Goal: Check status: Check status

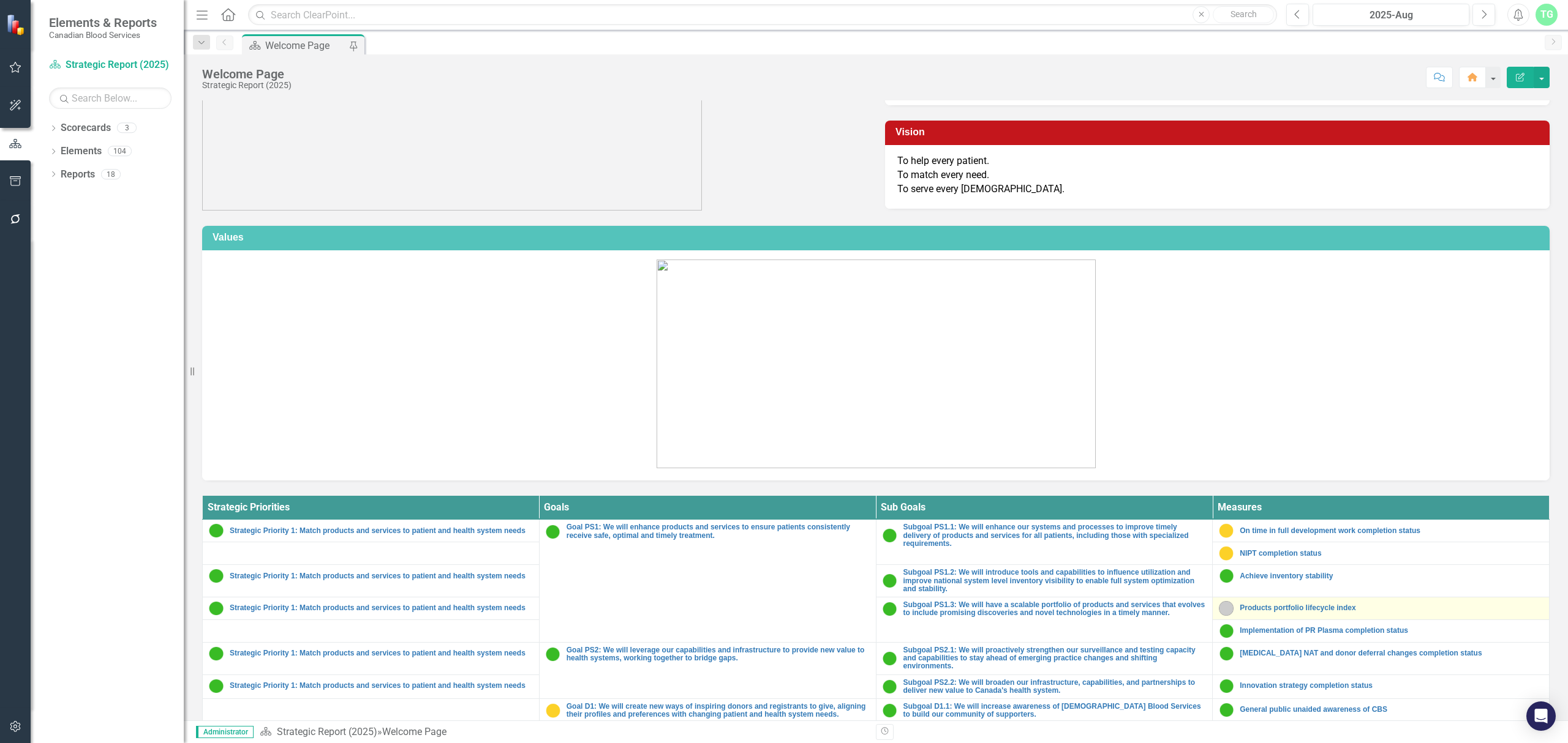
scroll to position [163, 0]
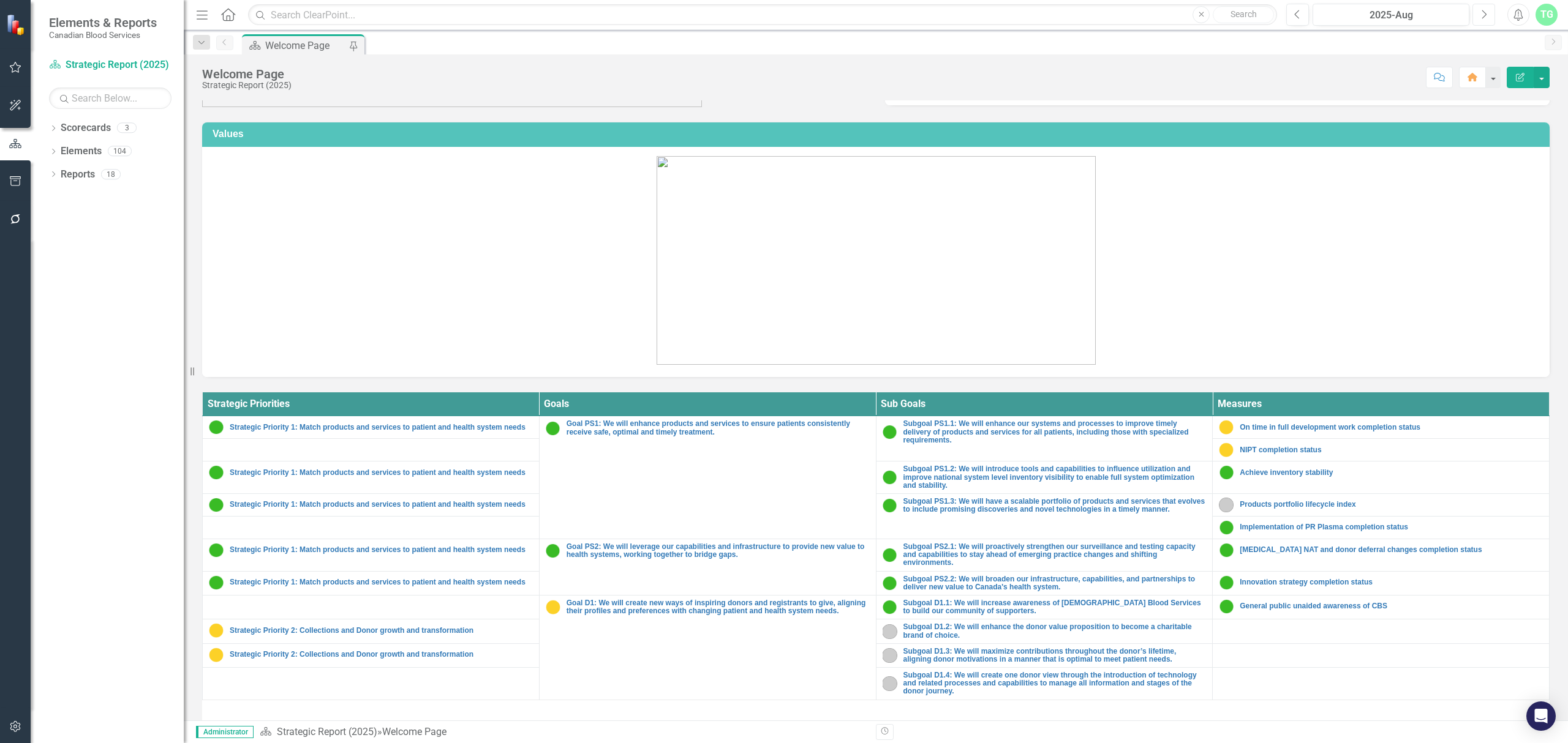
click at [1489, 11] on button "Next" at bounding box center [1484, 15] width 22 height 22
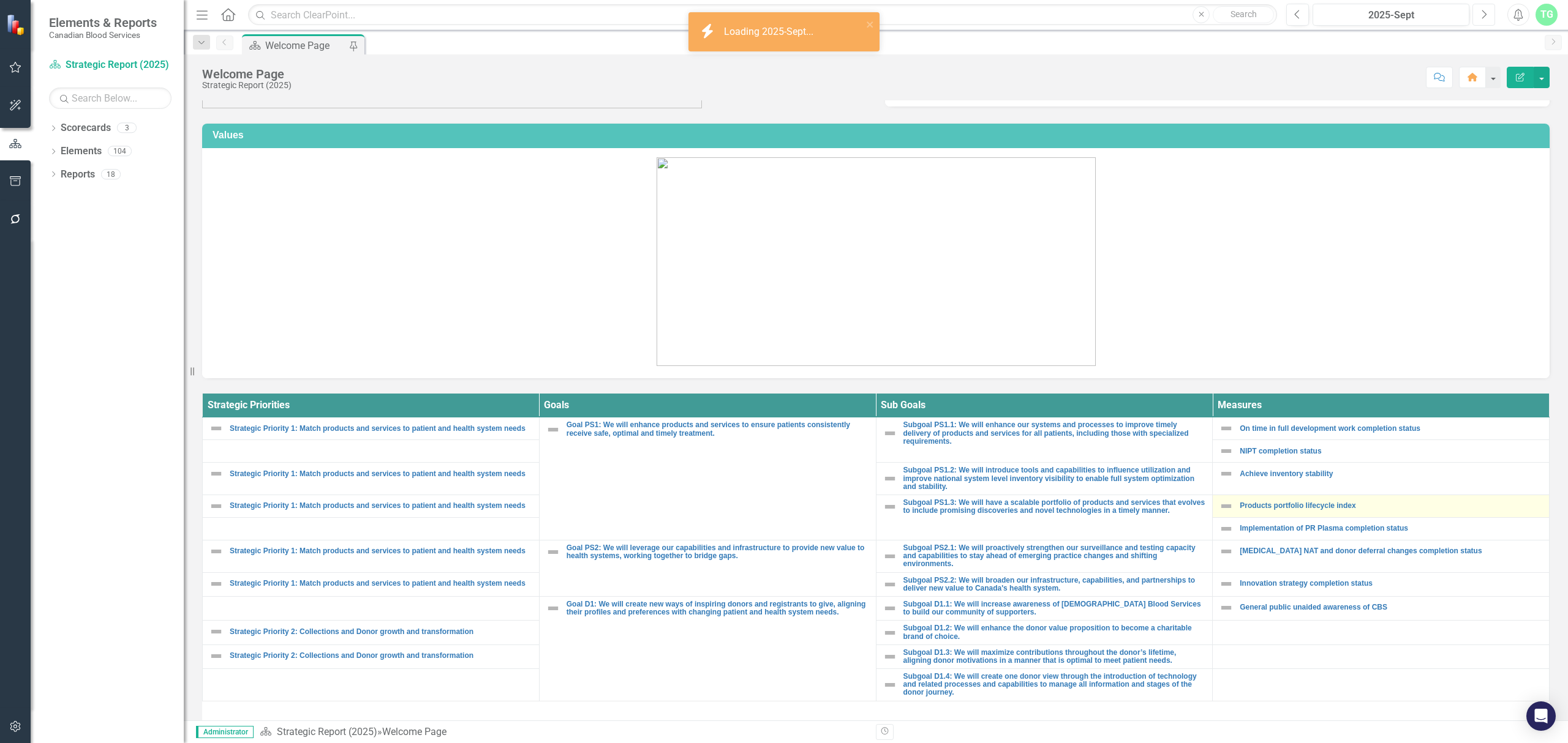
scroll to position [163, 0]
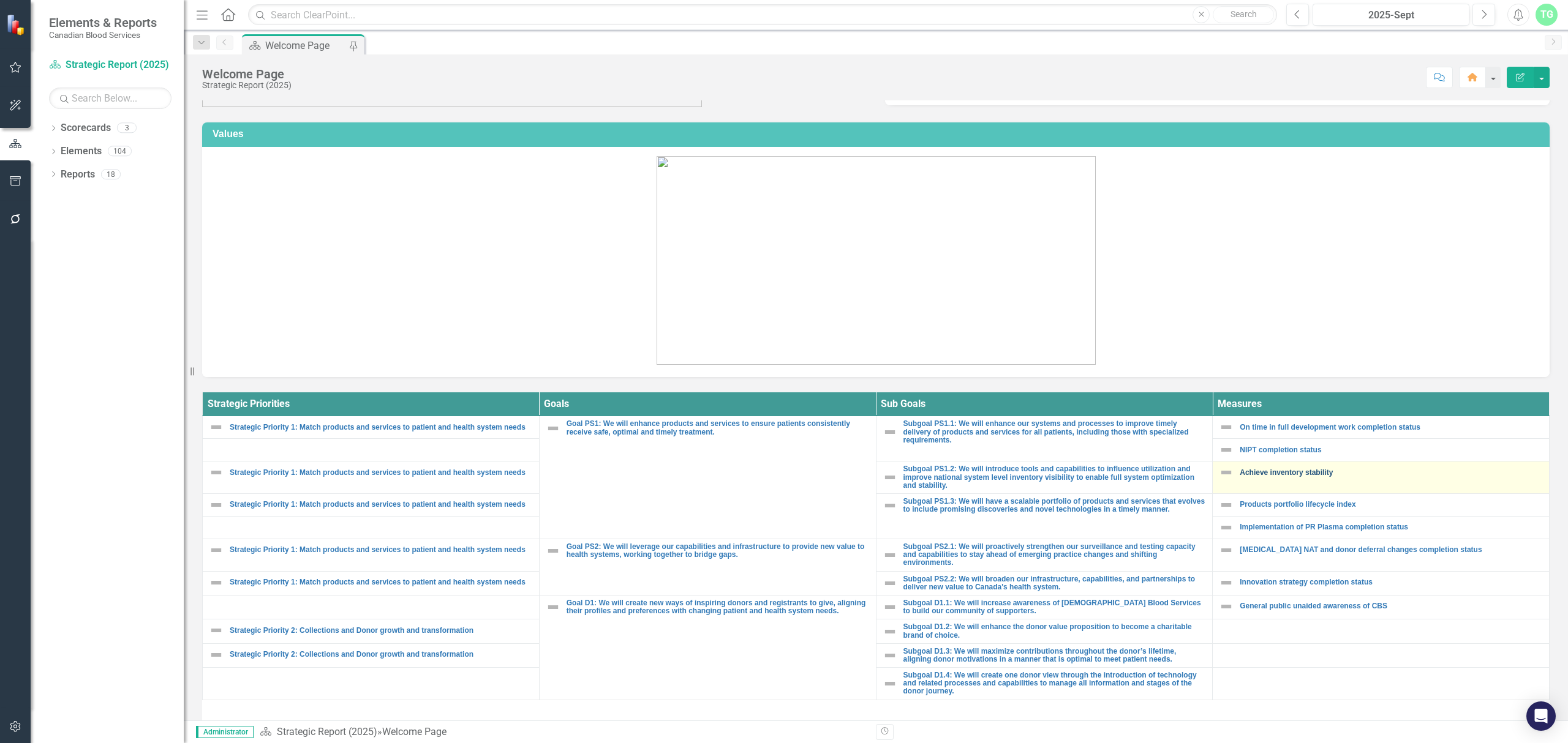
click at [1287, 477] on link "Achieve inventory stability" at bounding box center [1391, 473] width 303 height 8
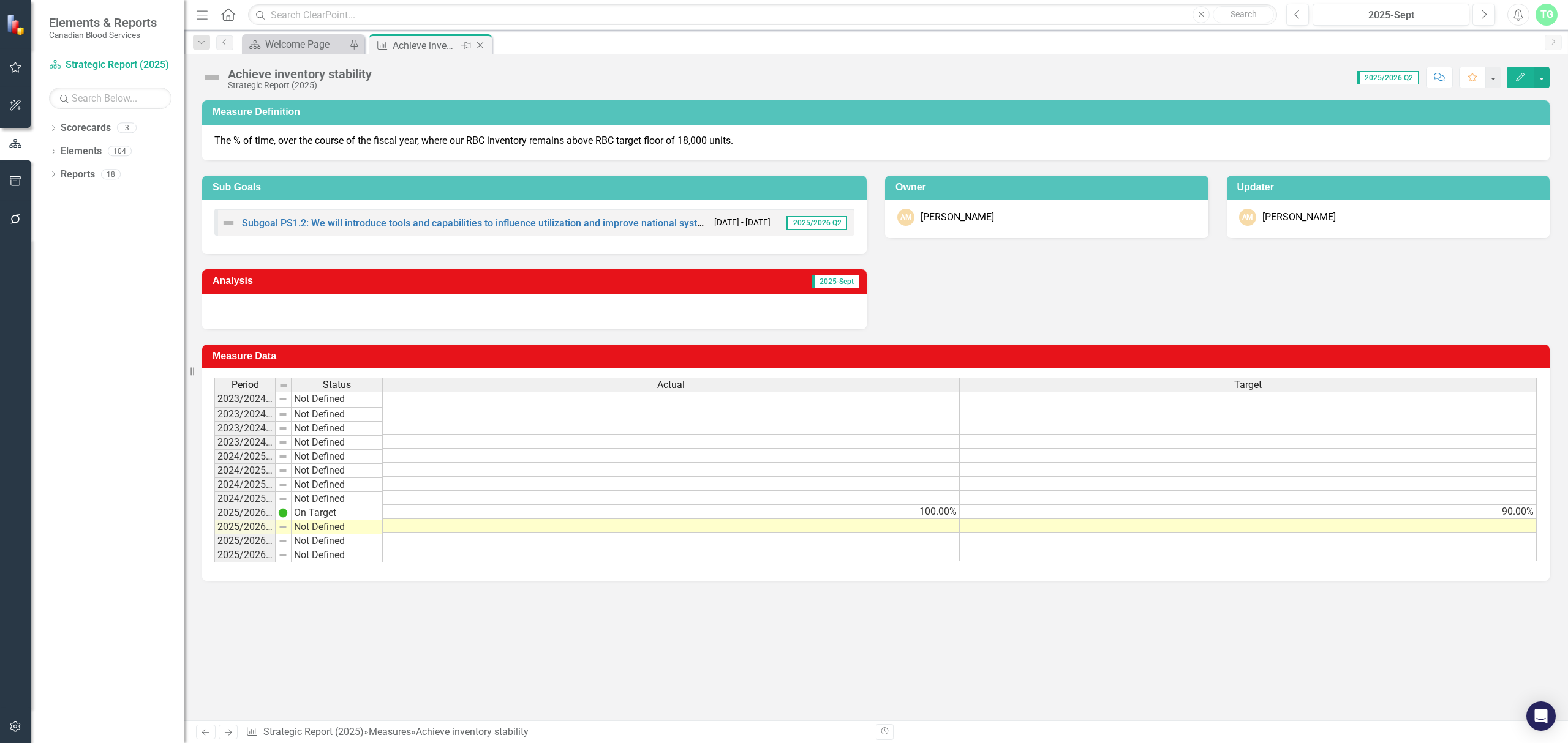
click at [482, 45] on icon "Close" at bounding box center [480, 45] width 12 height 9
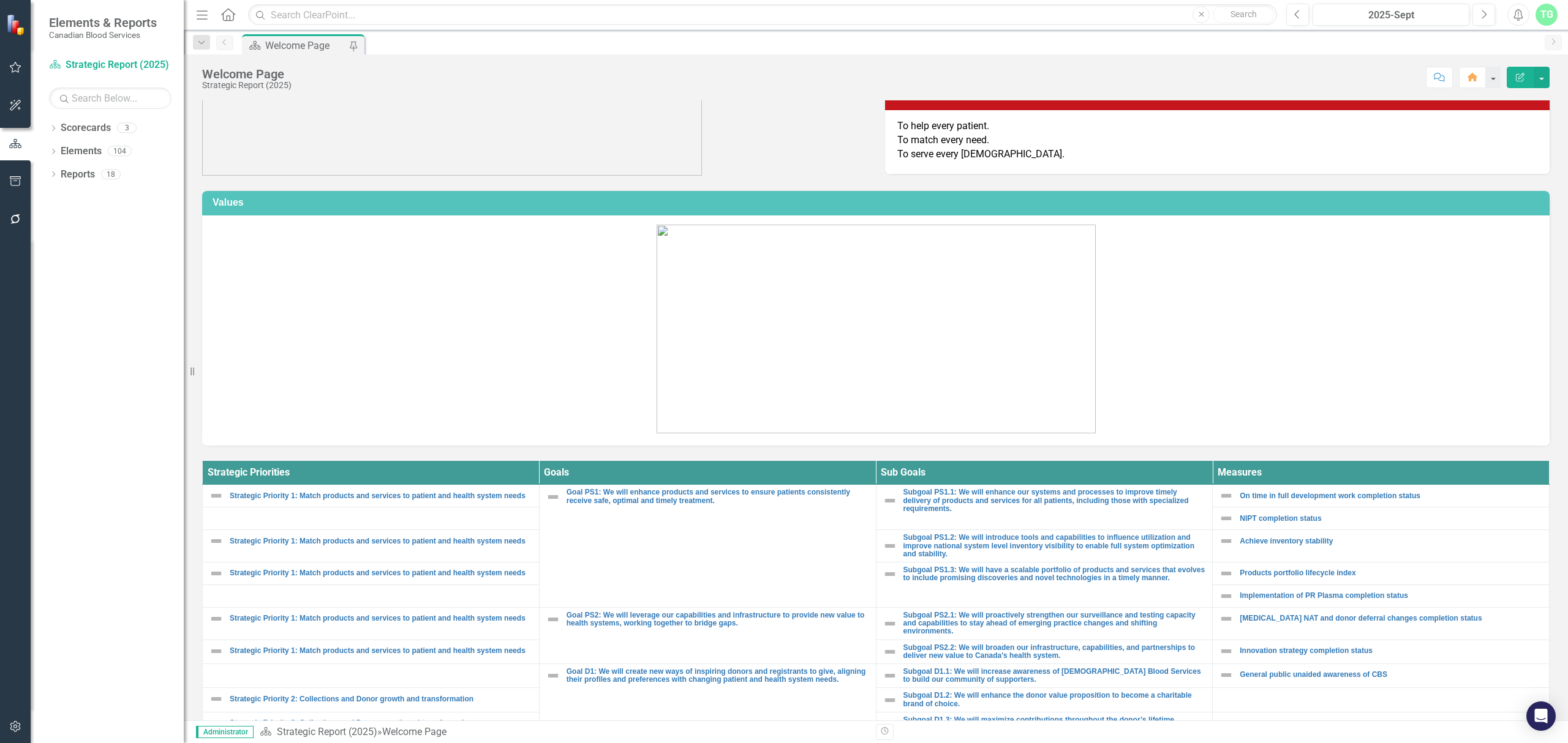
scroll to position [245, 0]
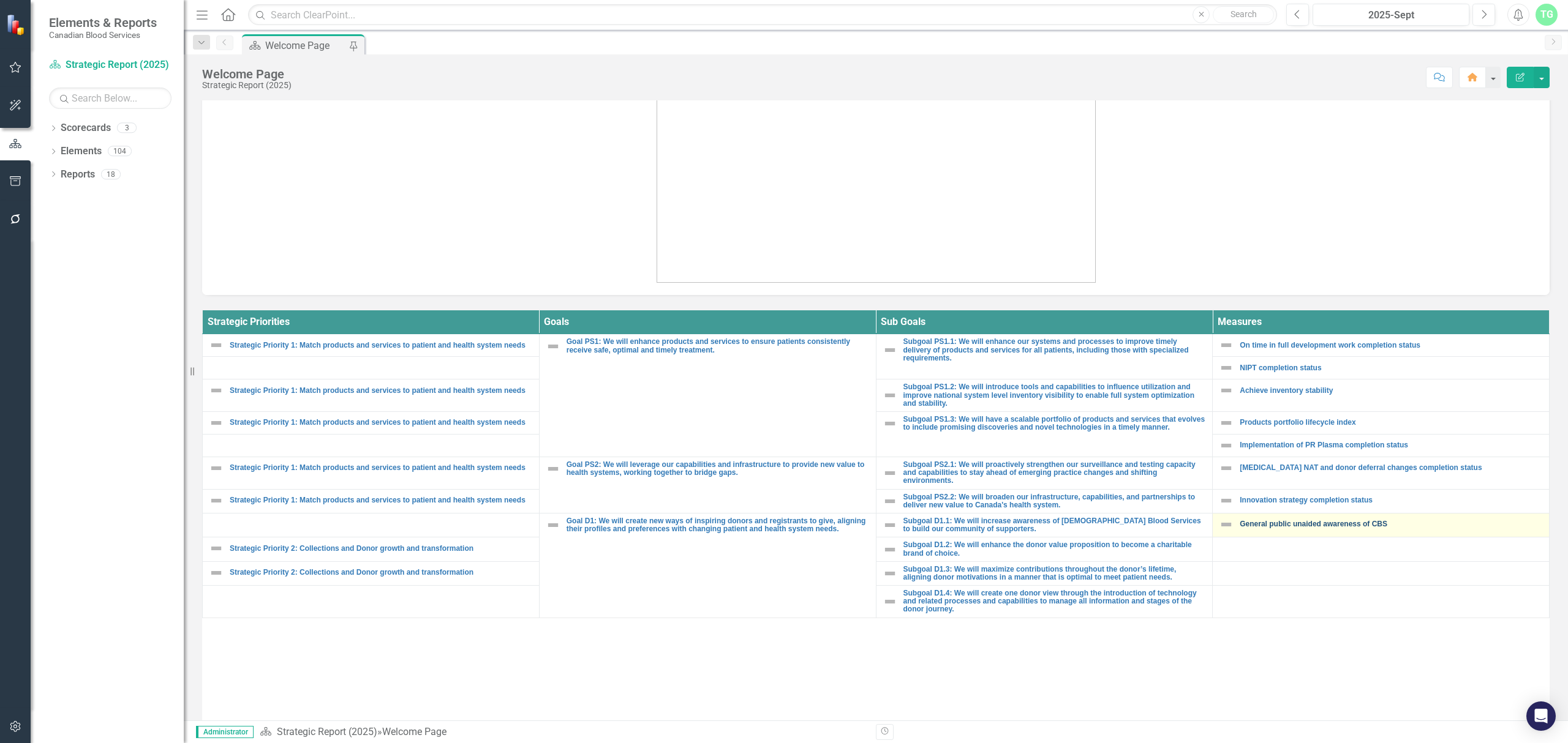
click at [1345, 527] on link "General public unaided awareness of CBS" at bounding box center [1391, 524] width 303 height 8
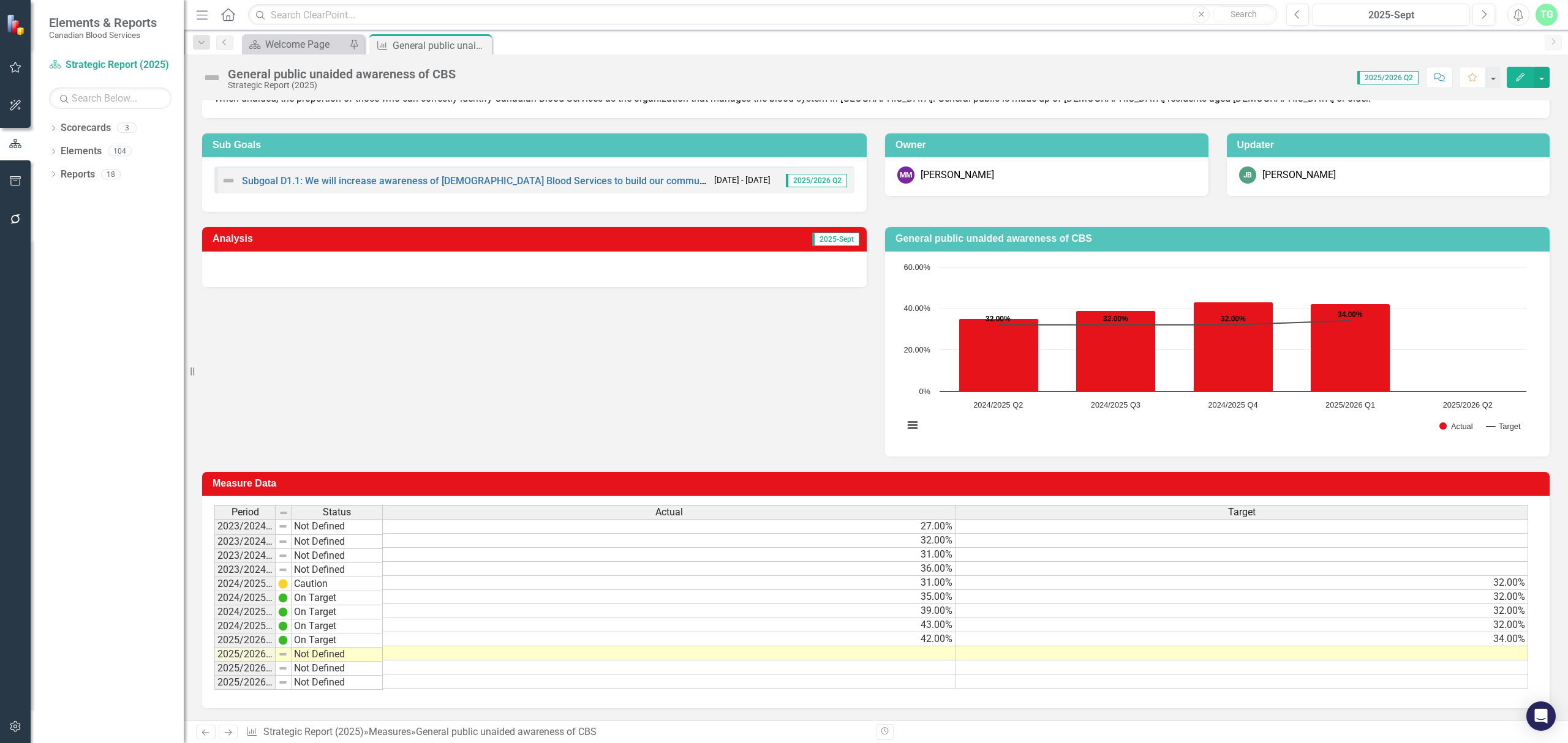
scroll to position [52, 0]
click at [486, 43] on icon "Close" at bounding box center [480, 45] width 12 height 9
